Goal: Information Seeking & Learning: Learn about a topic

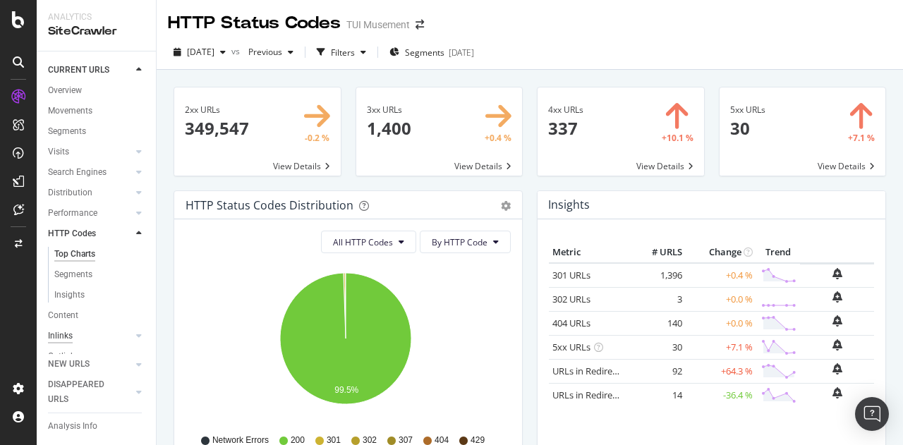
click at [60, 337] on div "Inlinks" at bounding box center [60, 336] width 25 height 15
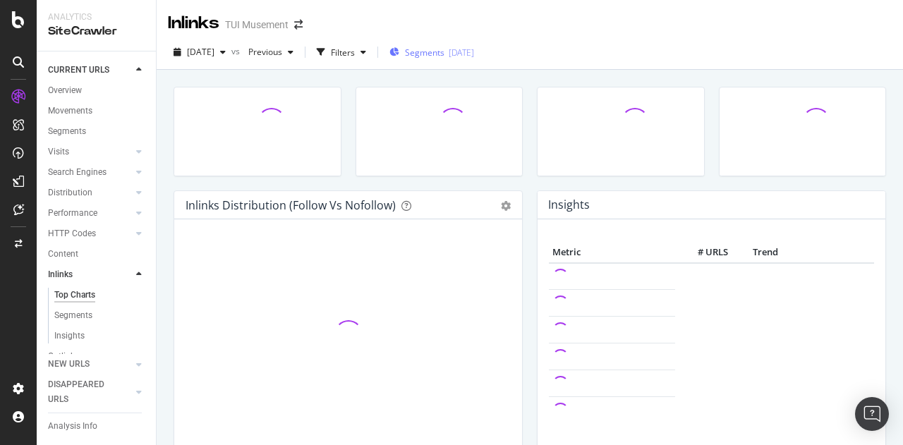
click at [445, 51] on span "Segments" at bounding box center [425, 53] width 40 height 12
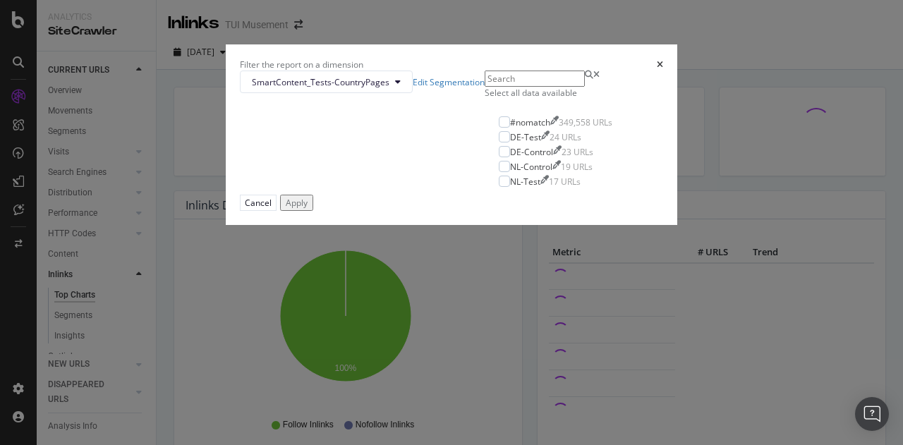
click at [657, 69] on icon "times" at bounding box center [660, 65] width 6 height 8
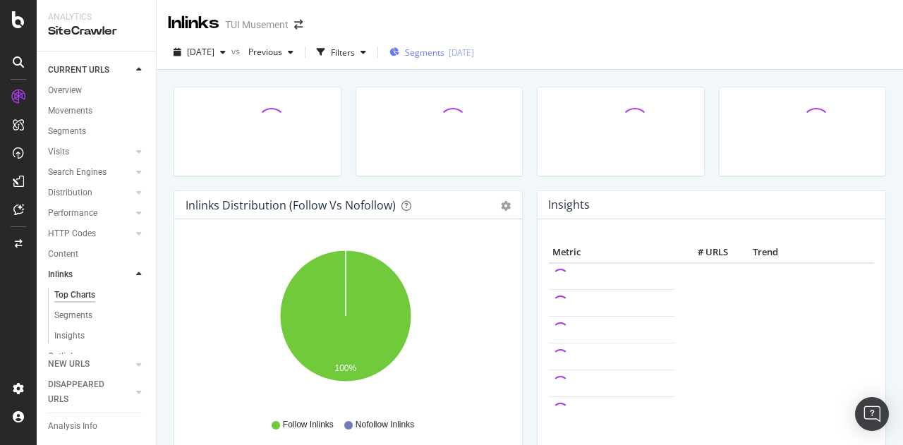
click at [473, 53] on div "Segments [DATE]" at bounding box center [432, 53] width 85 height 12
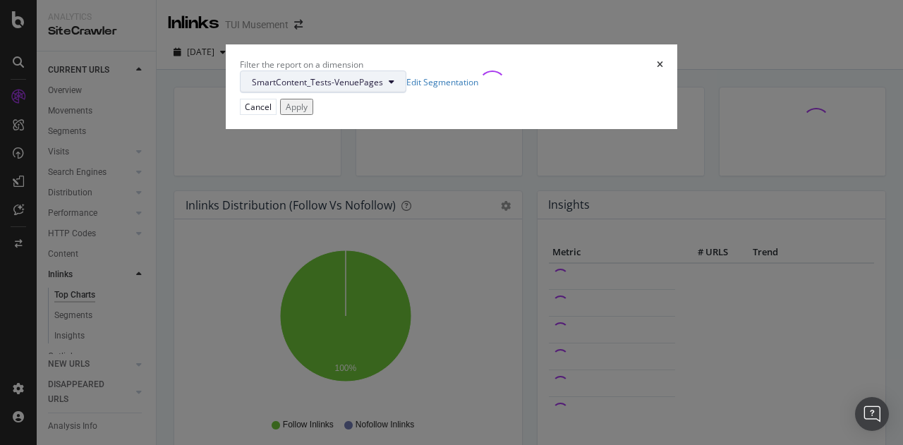
click at [383, 88] on span "SmartContent_Tests-VenuePages" at bounding box center [317, 82] width 131 height 12
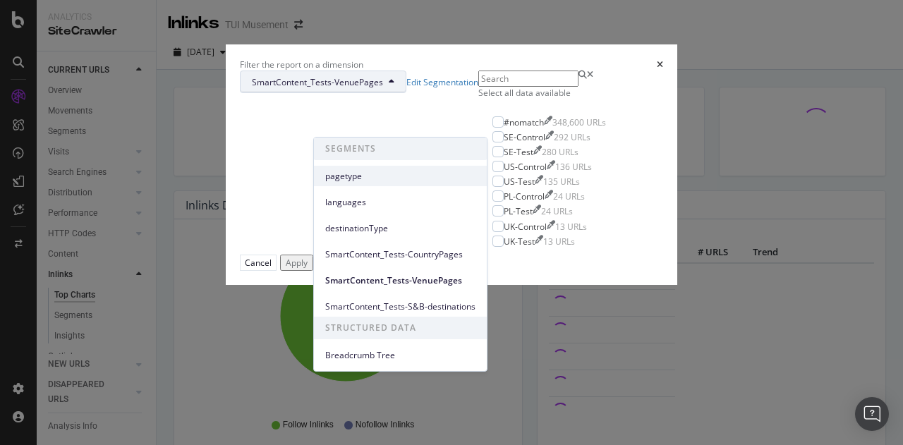
click at [350, 179] on span "pagetype" at bounding box center [400, 176] width 150 height 13
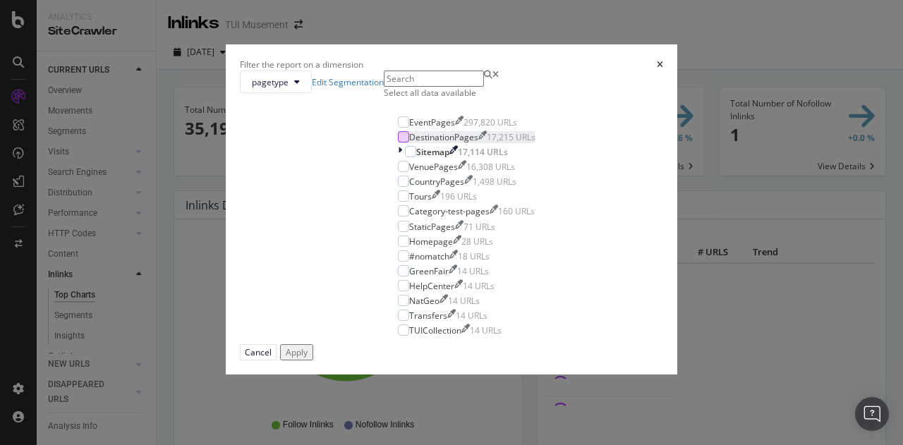
click at [398, 143] on div "modal" at bounding box center [403, 136] width 11 height 11
click at [398, 172] on div "modal" at bounding box center [403, 166] width 11 height 11
click at [398, 187] on div "modal" at bounding box center [403, 181] width 11 height 11
click at [308, 358] on div "Apply" at bounding box center [297, 352] width 22 height 12
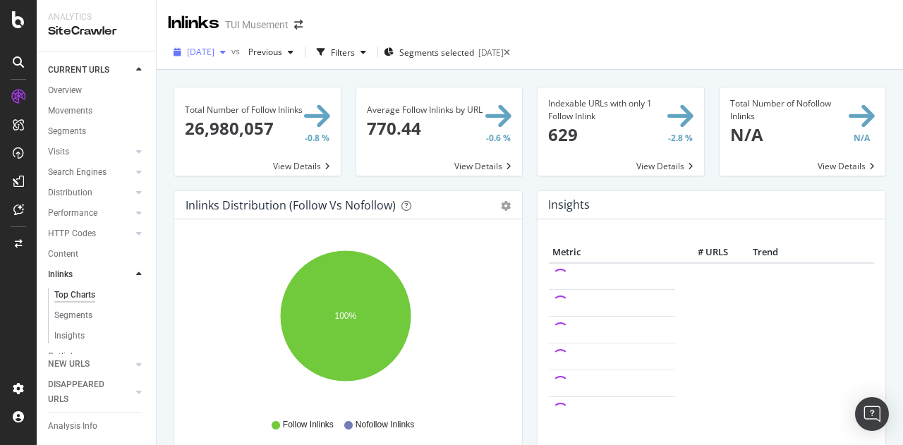
click at [212, 53] on span "[DATE]" at bounding box center [201, 52] width 28 height 12
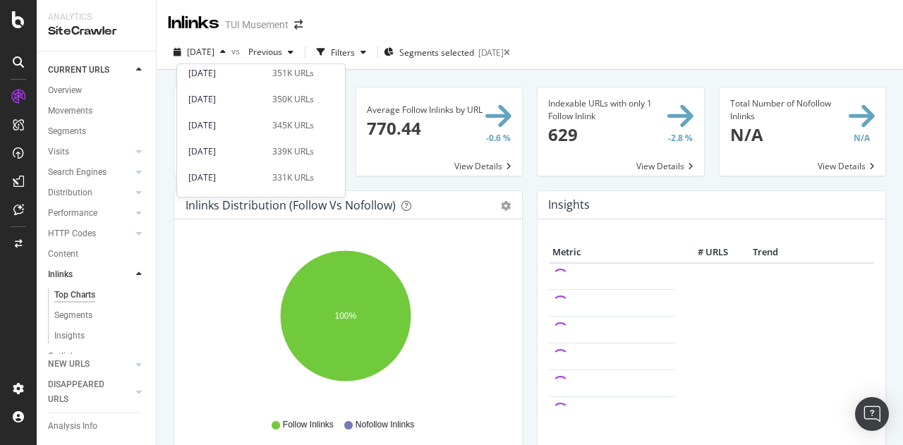
scroll to position [574, 0]
click at [251, 152] on div "[DATE]" at bounding box center [226, 151] width 76 height 13
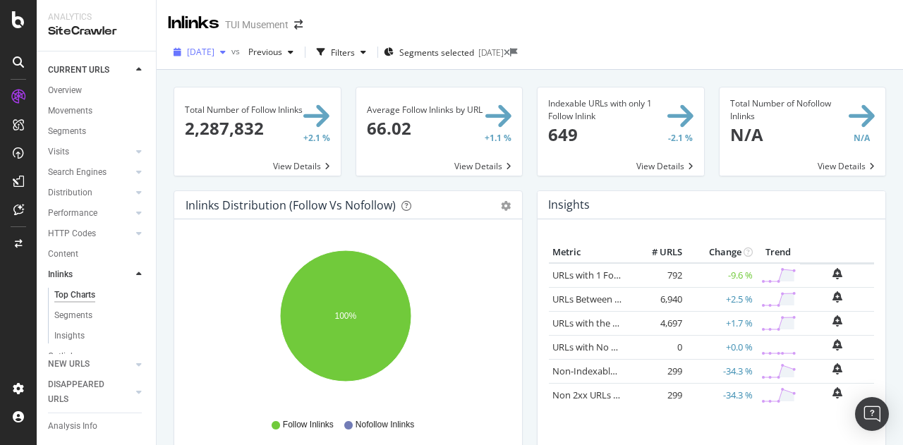
click at [215, 52] on span "[DATE]" at bounding box center [201, 52] width 28 height 12
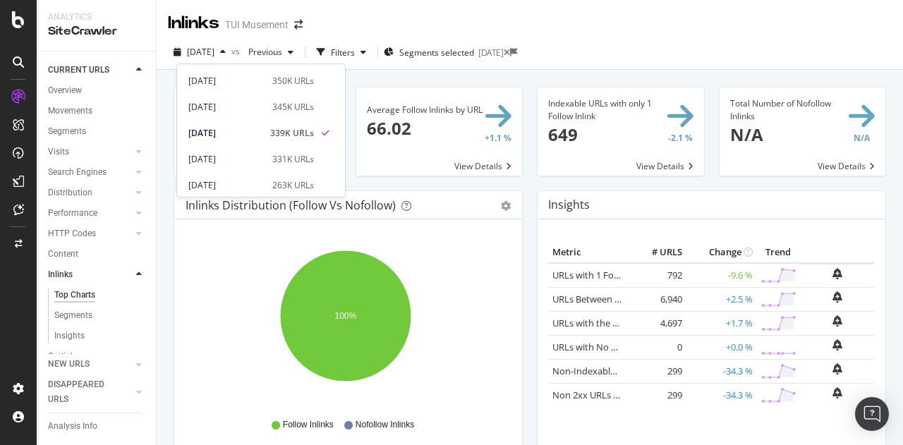
scroll to position [593, 0]
click at [227, 107] on div "[DATE]" at bounding box center [226, 106] width 76 height 13
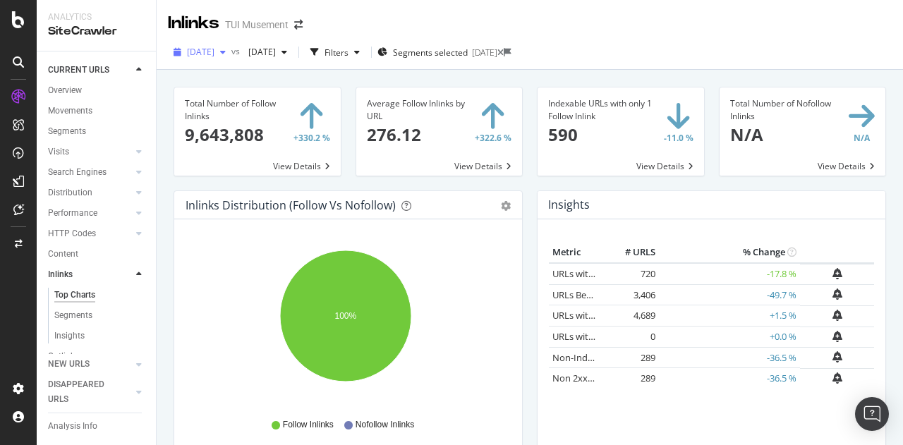
click at [215, 53] on span "[DATE]" at bounding box center [201, 52] width 28 height 12
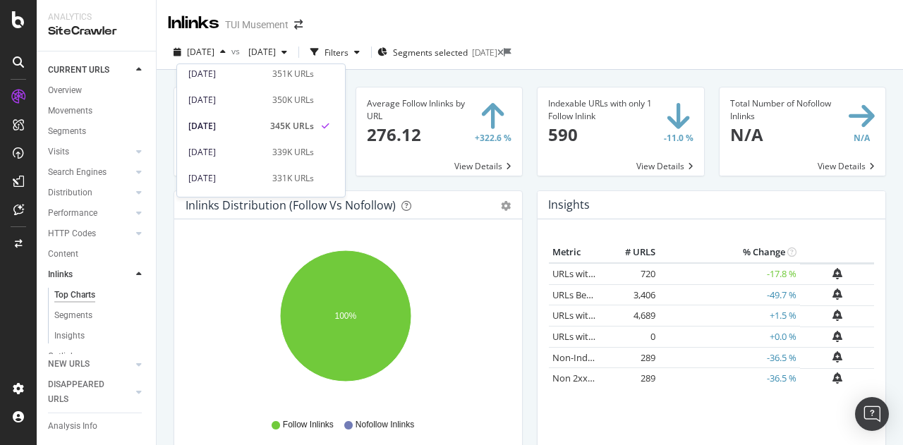
scroll to position [573, 0]
click at [250, 102] on div "[DATE]" at bounding box center [226, 101] width 76 height 13
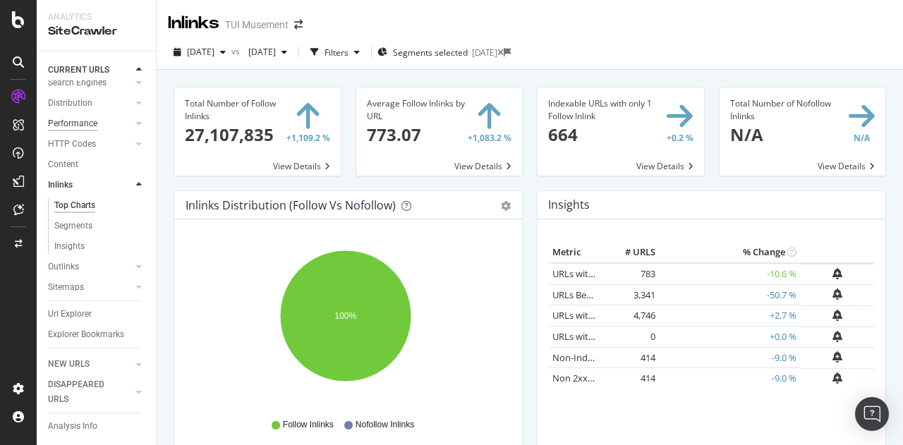
scroll to position [102, 0]
click at [79, 280] on div "Sitemaps" at bounding box center [66, 287] width 36 height 15
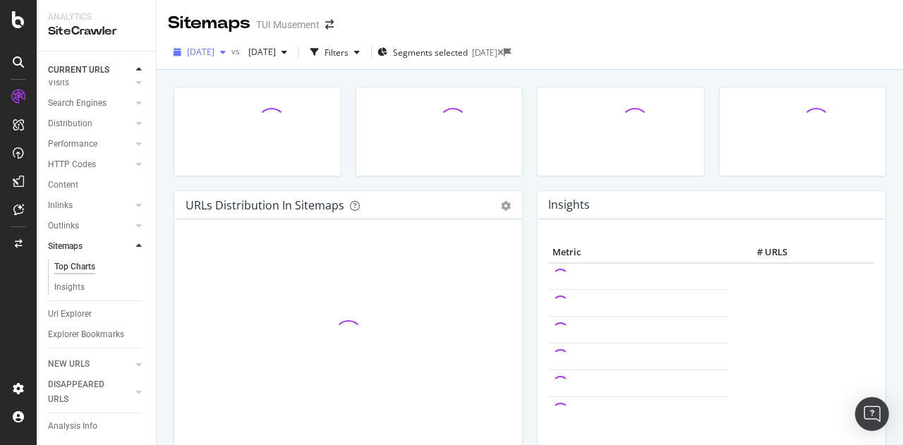
click at [215, 52] on span "[DATE]" at bounding box center [201, 52] width 28 height 12
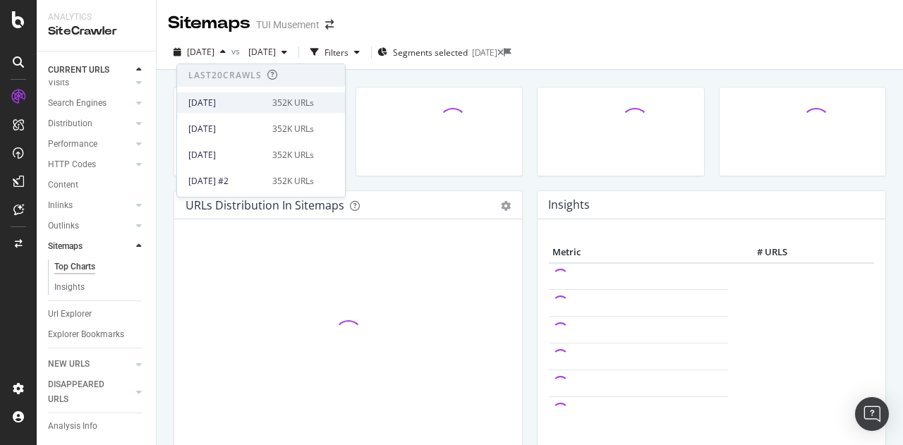
click at [230, 107] on div "[DATE]" at bounding box center [226, 103] width 76 height 13
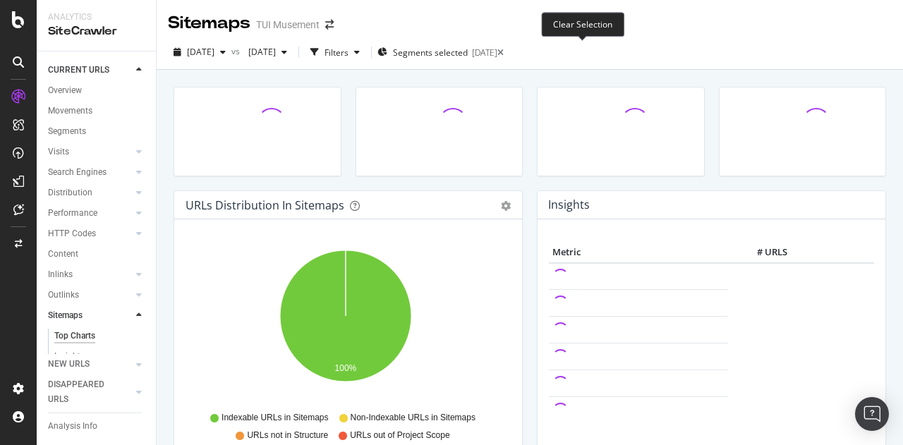
click at [504, 51] on icon at bounding box center [500, 53] width 6 height 8
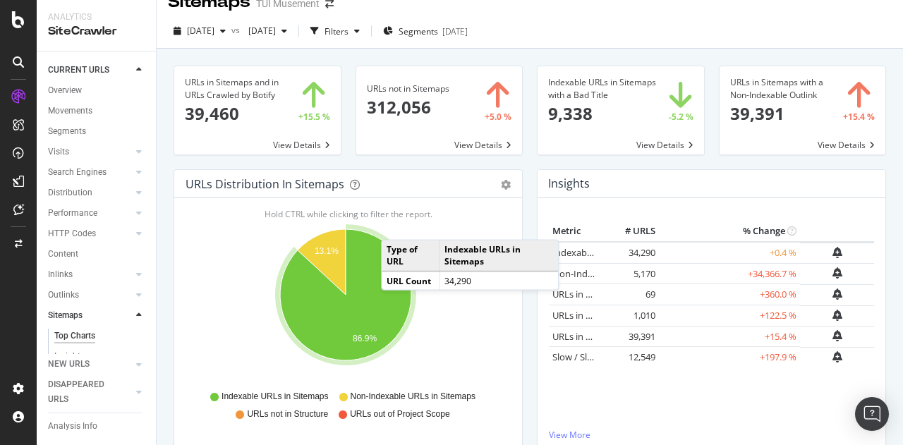
scroll to position [6, 0]
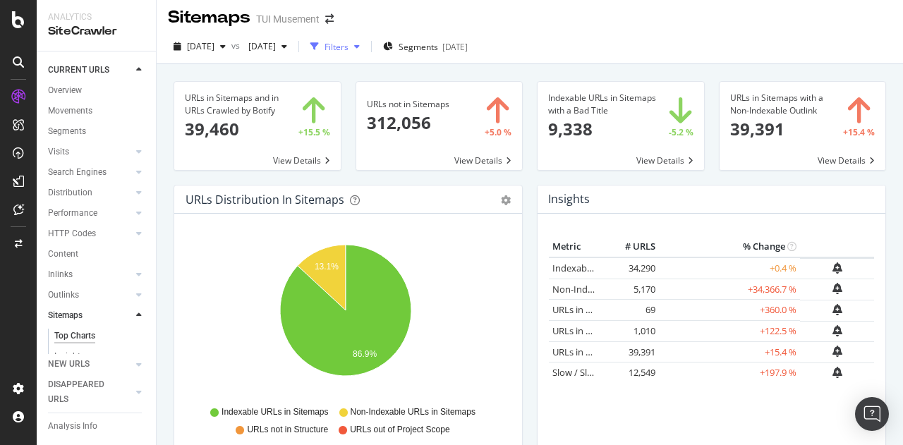
click at [349, 50] on div "Filters" at bounding box center [337, 47] width 24 height 12
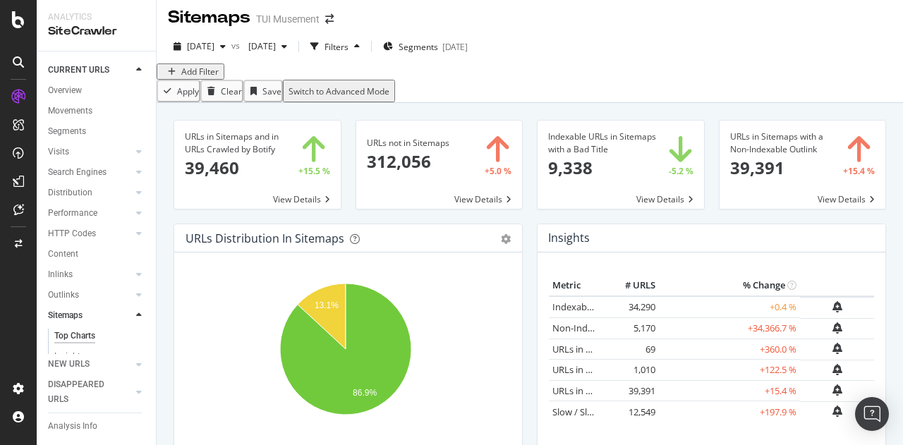
click at [193, 78] on div "Add Filter" at bounding box center [199, 72] width 37 height 12
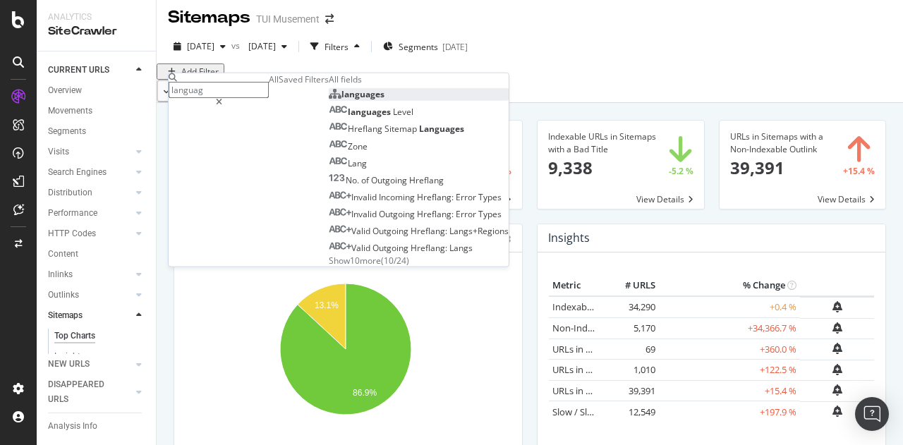
type input "languag"
click at [329, 100] on div "languages" at bounding box center [357, 94] width 56 height 12
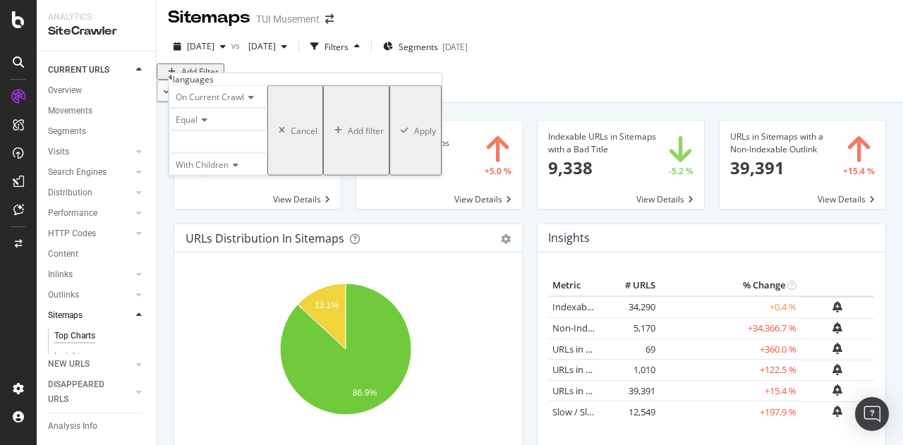
click at [210, 153] on div at bounding box center [218, 142] width 99 height 23
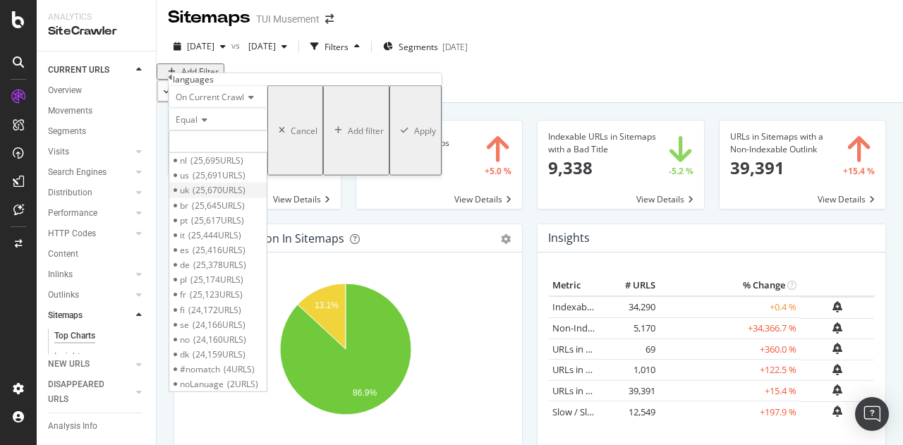
click at [225, 196] on span "25,670 URLS" at bounding box center [219, 190] width 53 height 12
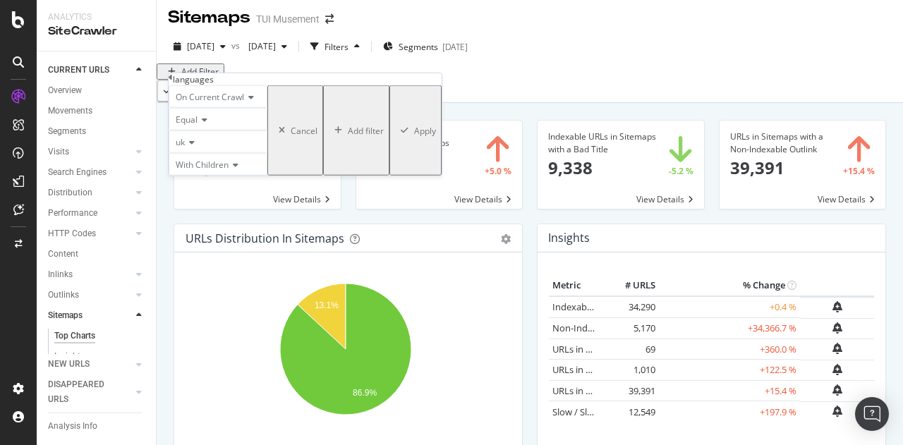
click at [414, 136] on div "Apply" at bounding box center [425, 130] width 22 height 12
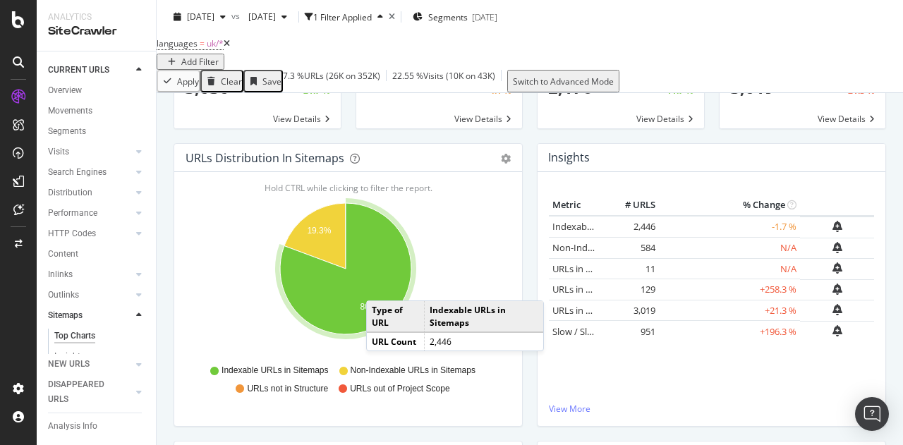
scroll to position [88, 0]
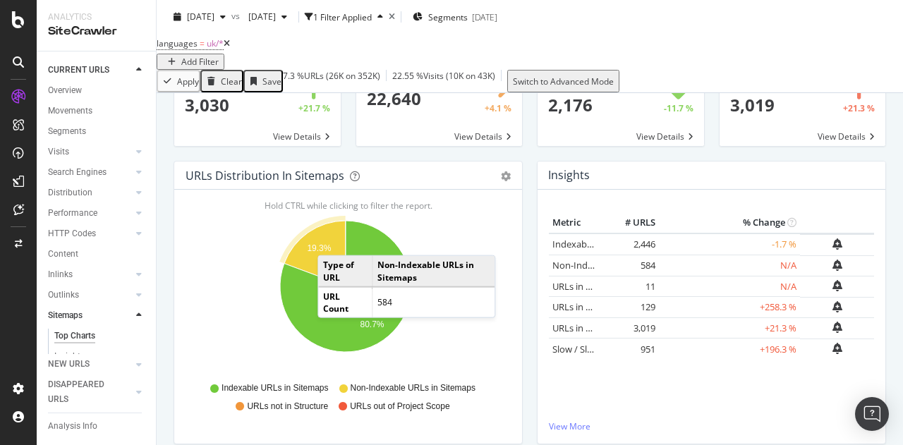
click at [332, 248] on icon "A chart." at bounding box center [314, 254] width 61 height 66
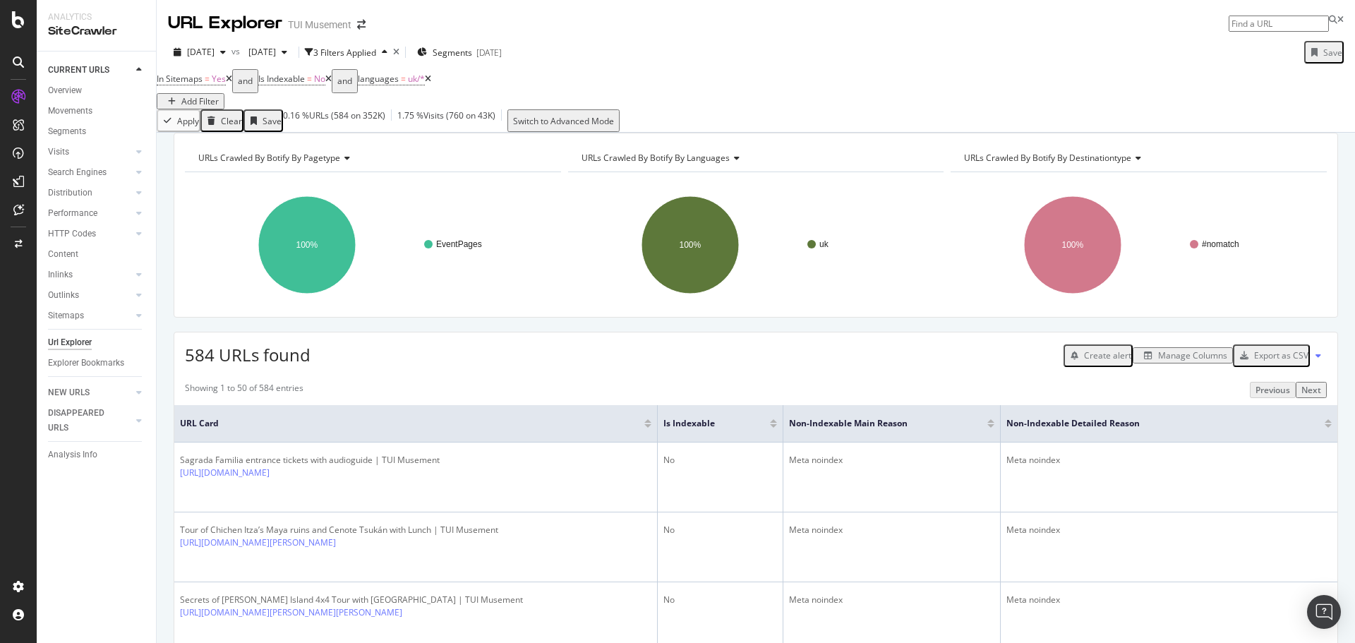
click at [431, 83] on icon at bounding box center [428, 79] width 6 height 8
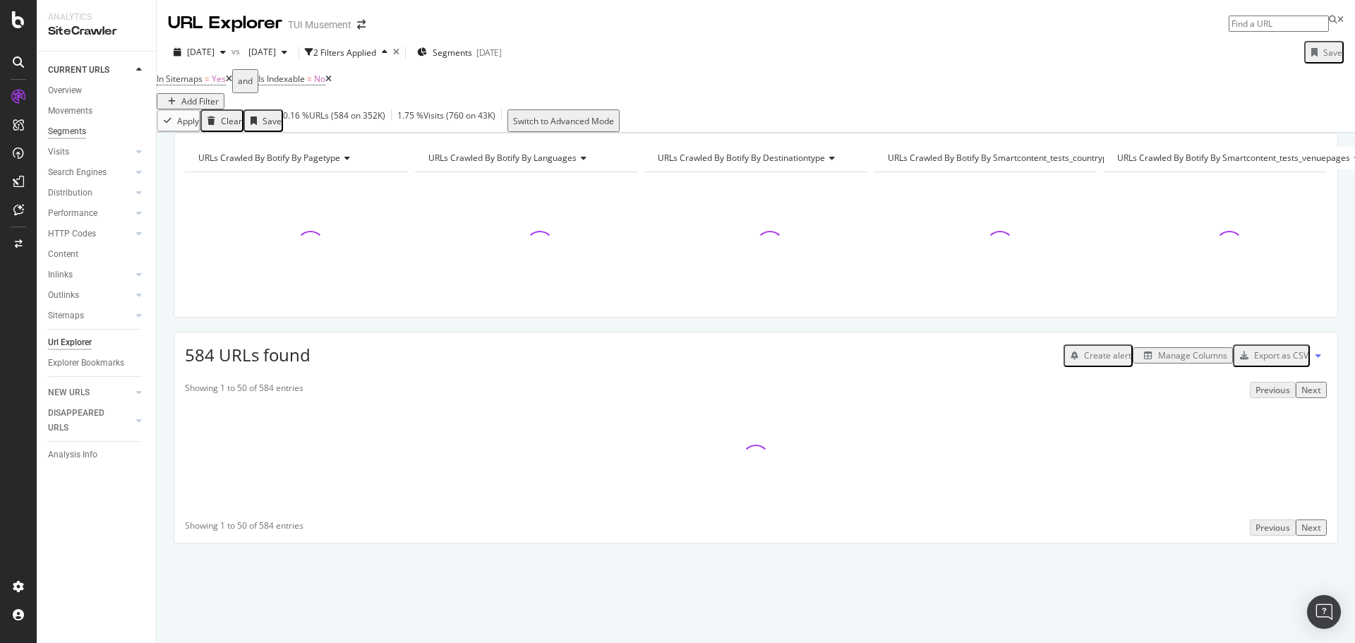
click at [75, 130] on div "Segments" at bounding box center [67, 131] width 38 height 15
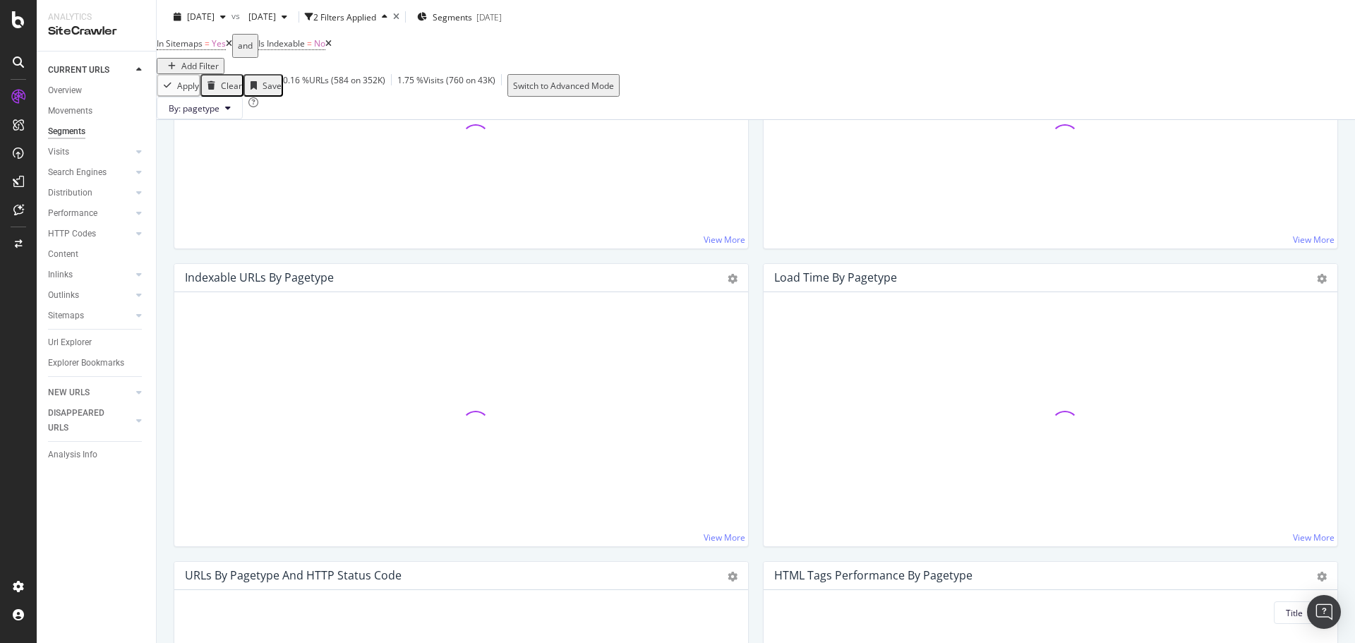
scroll to position [847, 0]
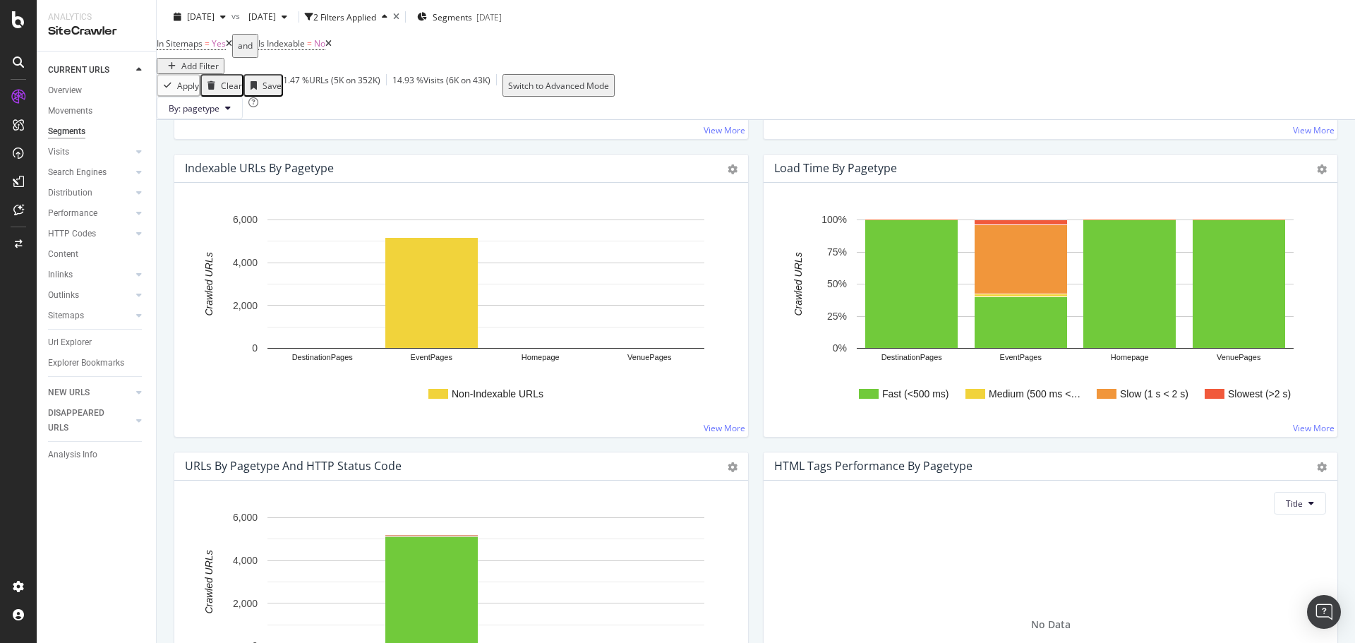
click at [332, 48] on icon at bounding box center [328, 44] width 6 height 8
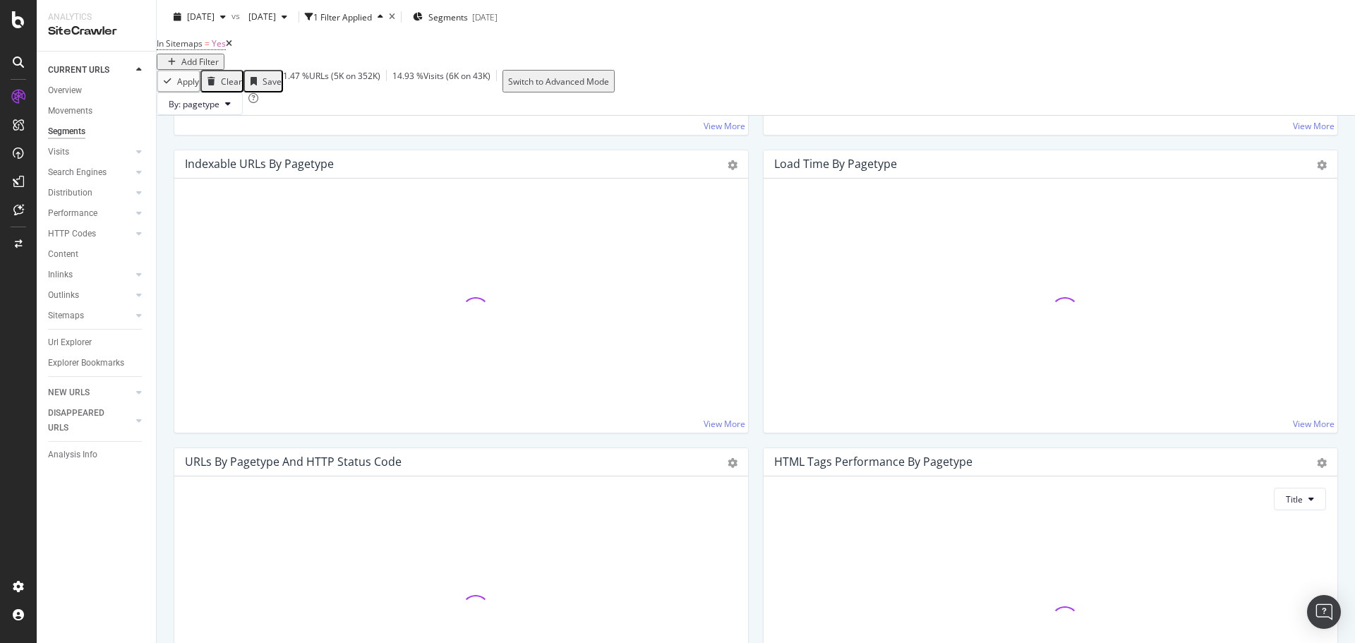
click at [232, 48] on icon at bounding box center [229, 44] width 6 height 8
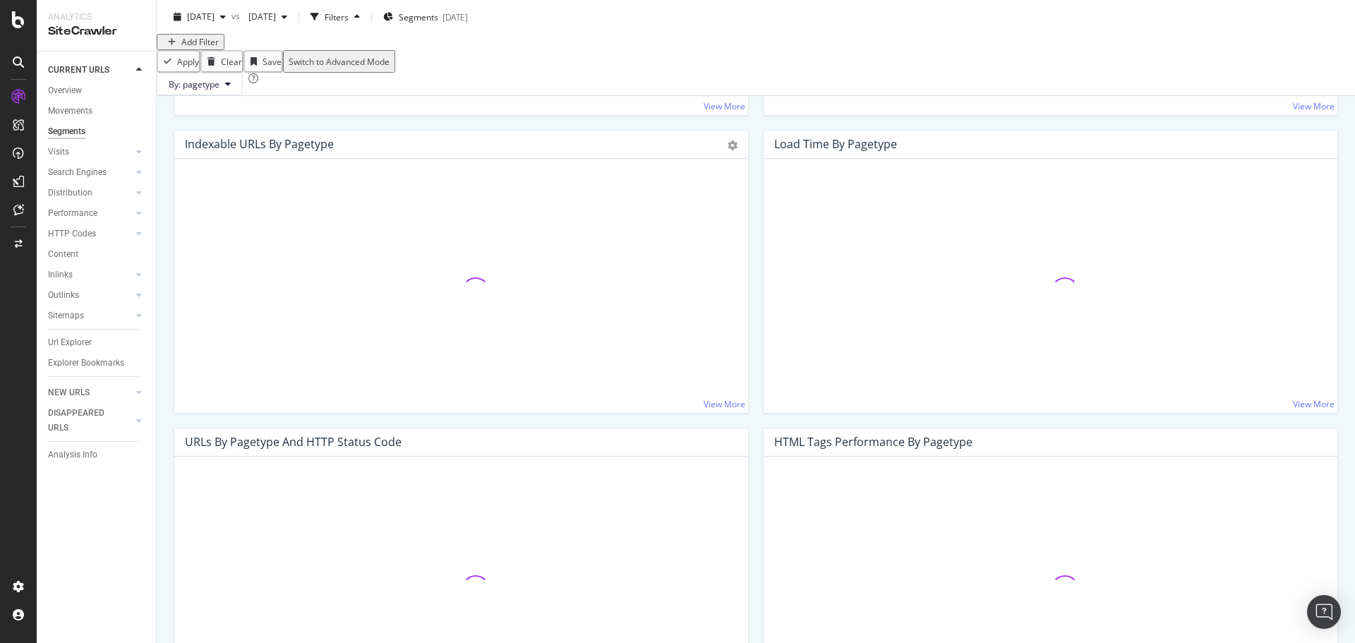
scroll to position [845, 0]
drag, startPoint x: 74, startPoint y: 339, endPoint x: 73, endPoint y: 328, distance: 10.7
click at [74, 339] on div "Url Explorer" at bounding box center [70, 342] width 44 height 15
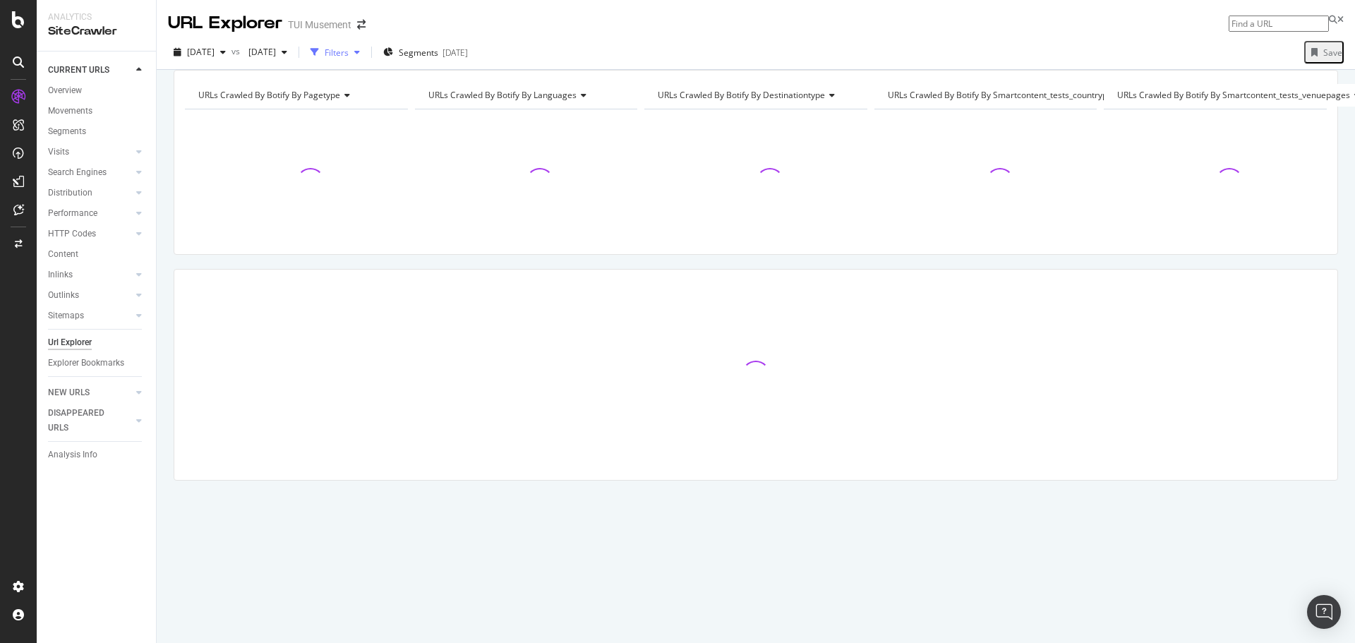
click at [349, 49] on div "Filters" at bounding box center [337, 53] width 24 height 12
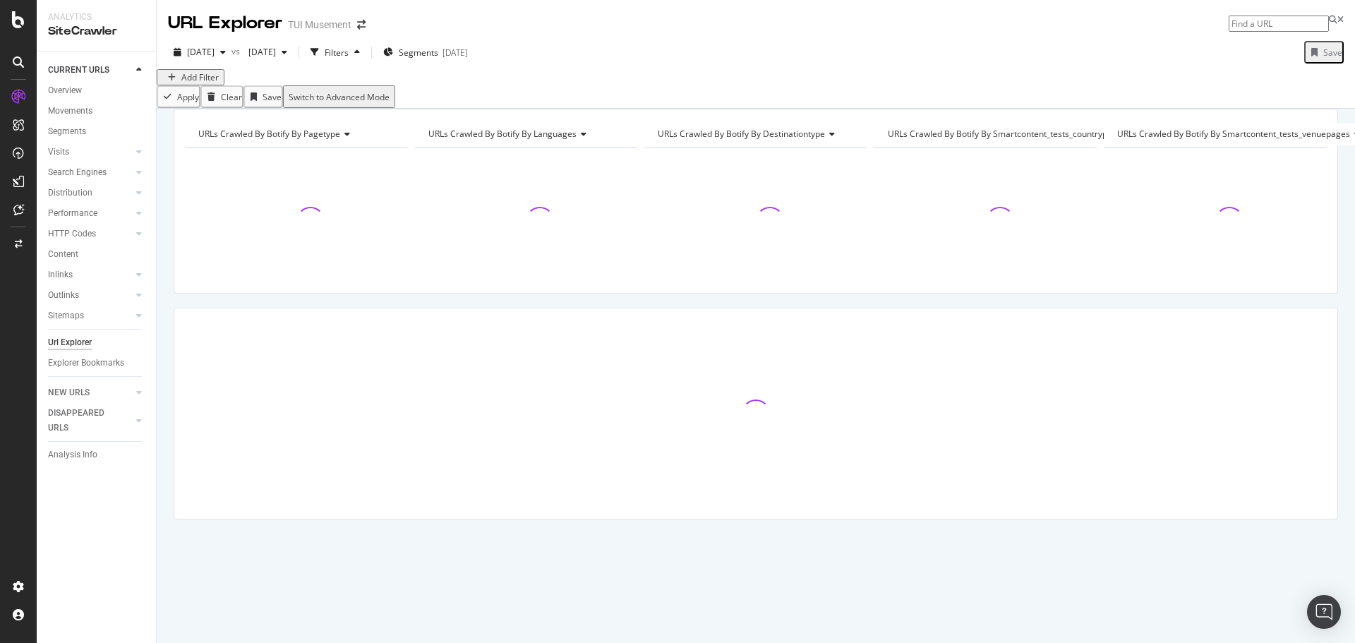
click at [206, 80] on div "Add Filter" at bounding box center [756, 77] width 1198 height 16
click at [207, 83] on div "Add Filter" at bounding box center [190, 77] width 56 height 12
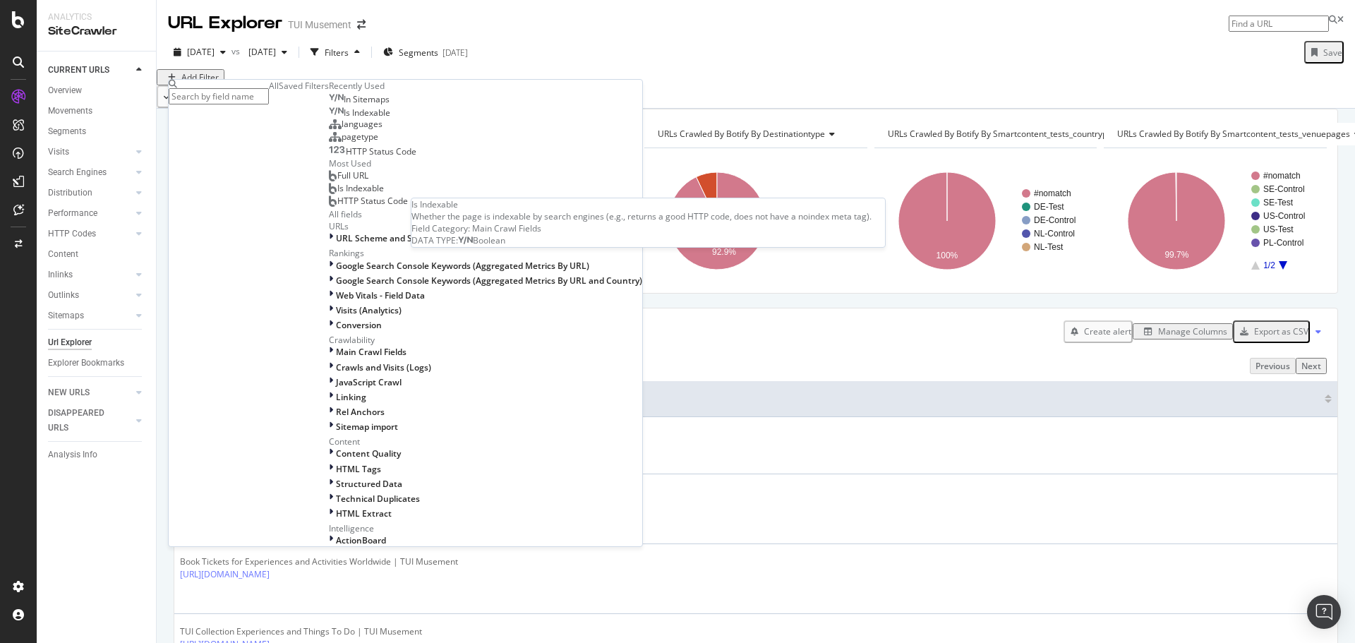
click at [329, 119] on div "Is Indexable" at bounding box center [359, 112] width 61 height 11
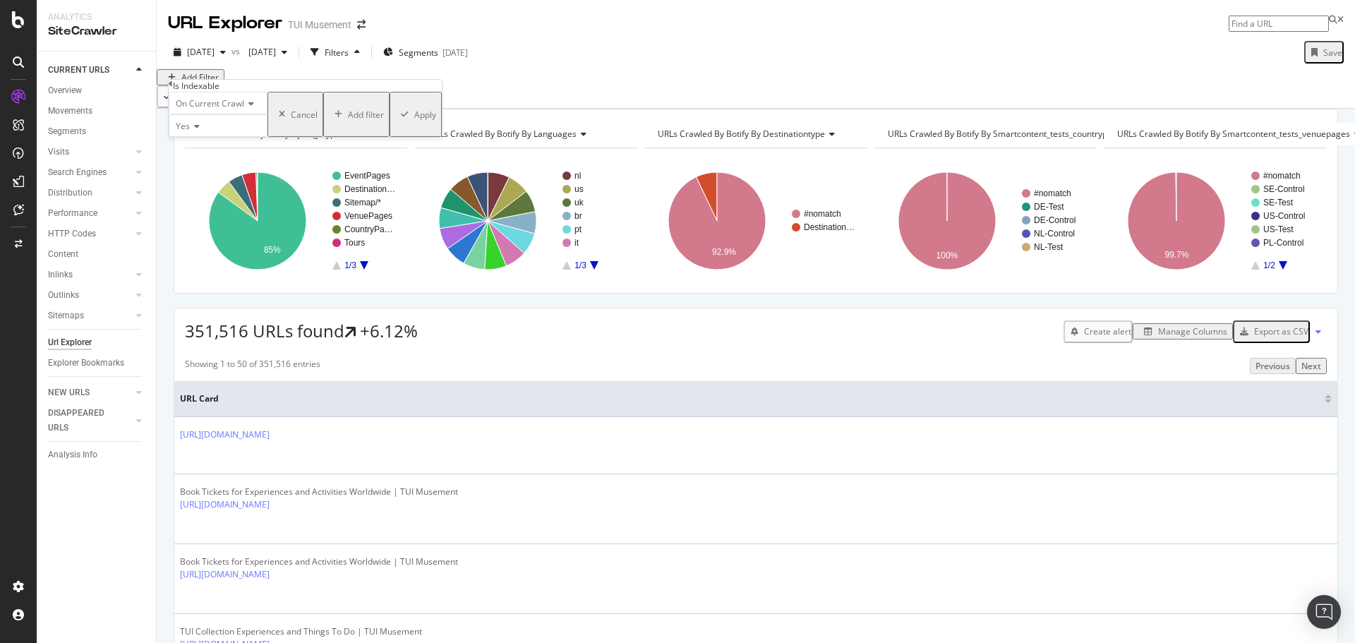
click at [414, 121] on div "Apply" at bounding box center [425, 115] width 22 height 12
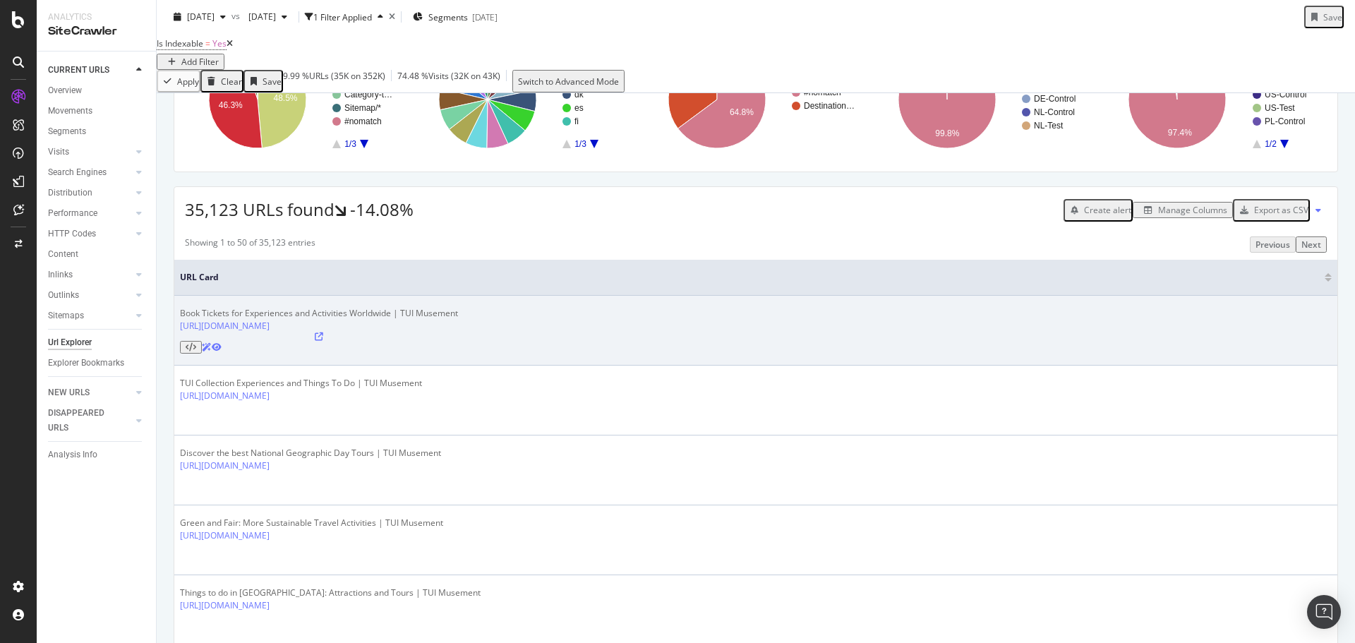
scroll to position [353, 0]
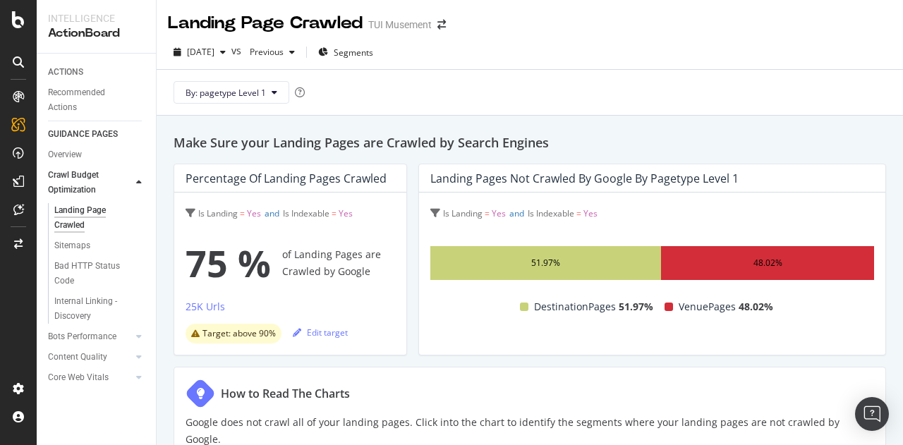
scroll to position [212, 0]
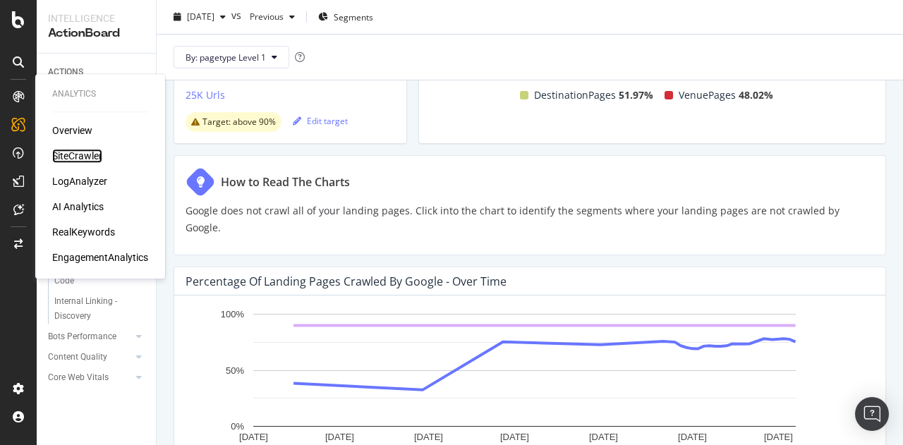
click at [86, 152] on div "SiteCrawler" at bounding box center [77, 156] width 50 height 14
